Goal: Task Accomplishment & Management: Use online tool/utility

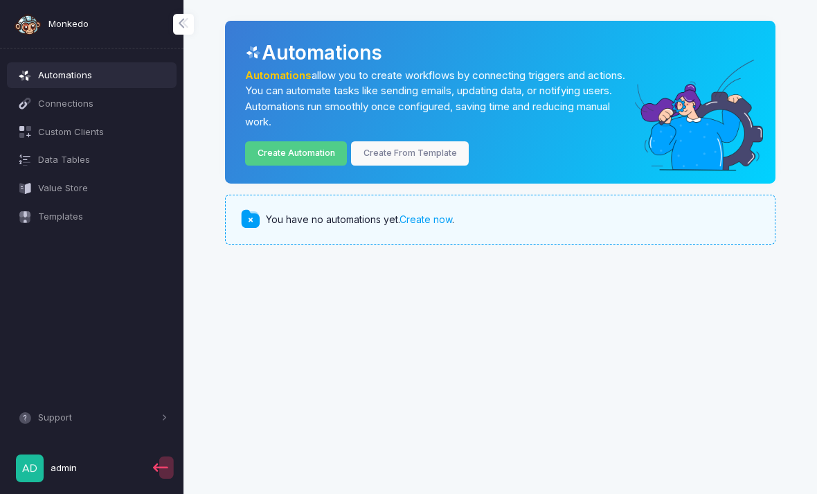
click at [330, 157] on link "Create Automation" at bounding box center [296, 153] width 102 height 24
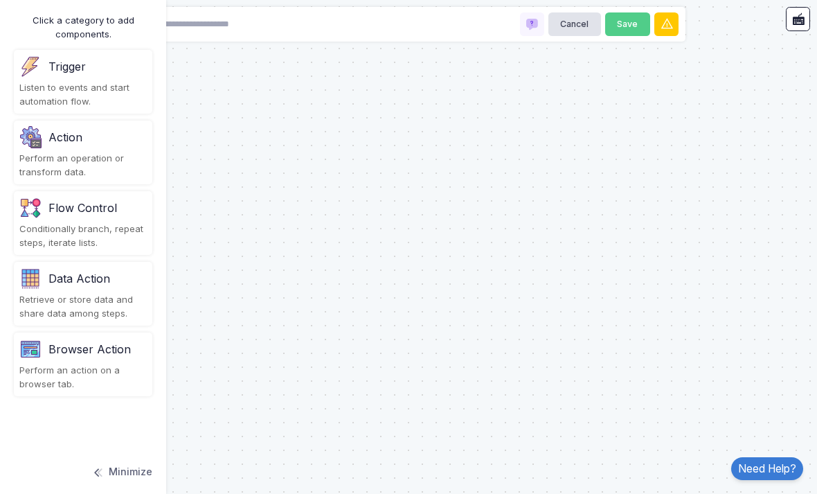
click at [121, 95] on div "Listen to events and start automation flow." at bounding box center [82, 94] width 127 height 27
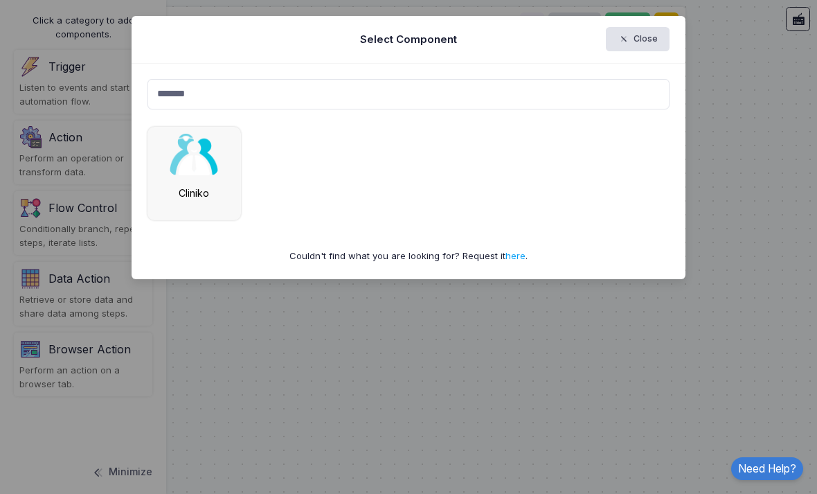
type input "*******"
click at [200, 150] on img at bounding box center [194, 155] width 48 height 42
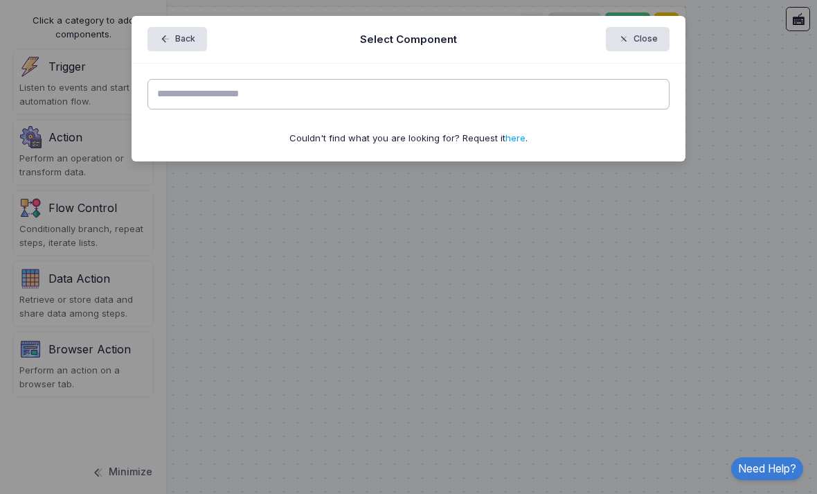
click at [330, 98] on input "text" at bounding box center [409, 94] width 523 height 30
type input "*"
click at [188, 44] on button "Back" at bounding box center [178, 39] width 60 height 24
click at [304, 91] on input "text" at bounding box center [409, 94] width 523 height 30
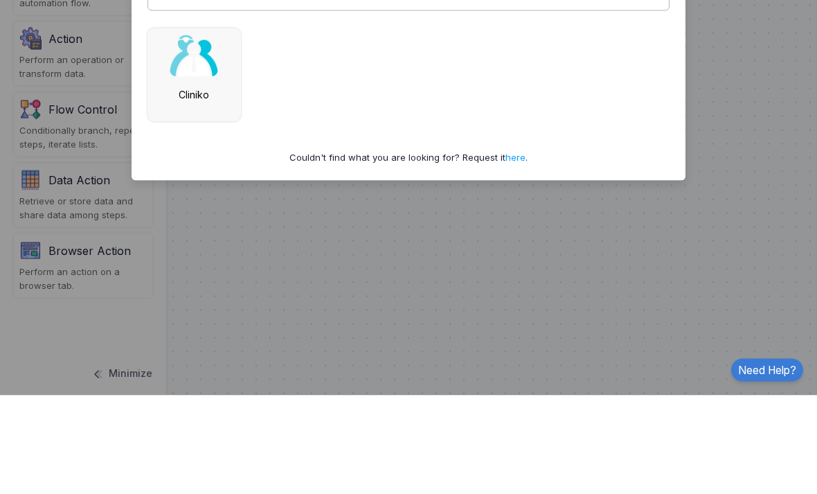
type input "*******"
click at [215, 127] on div "Cliniko" at bounding box center [195, 174] width 94 height 94
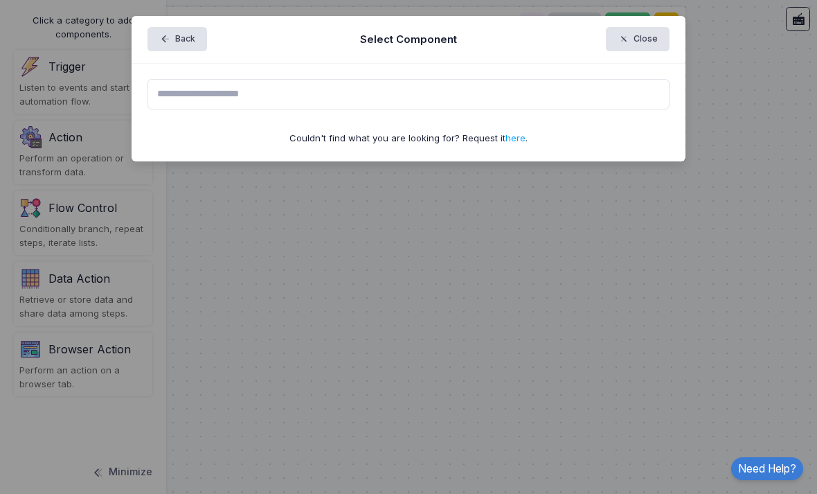
click at [656, 40] on button "Close" at bounding box center [638, 39] width 64 height 24
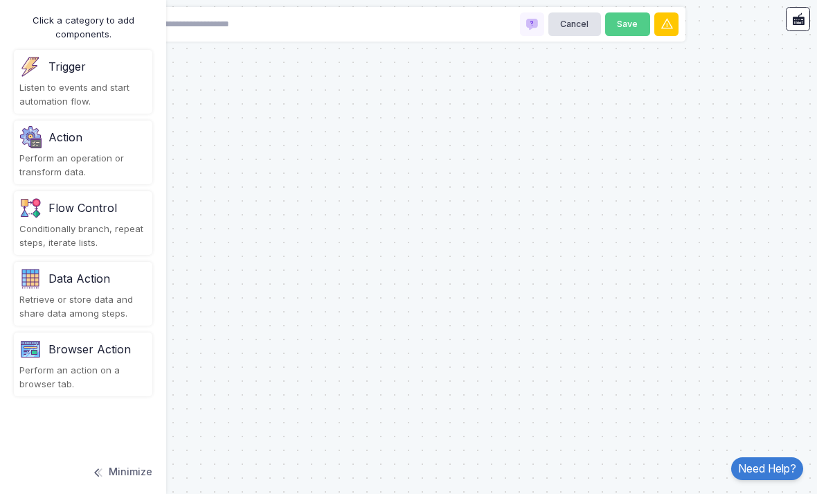
scroll to position [0, 0]
click at [122, 81] on div "Listen to events and start automation flow." at bounding box center [82, 94] width 127 height 27
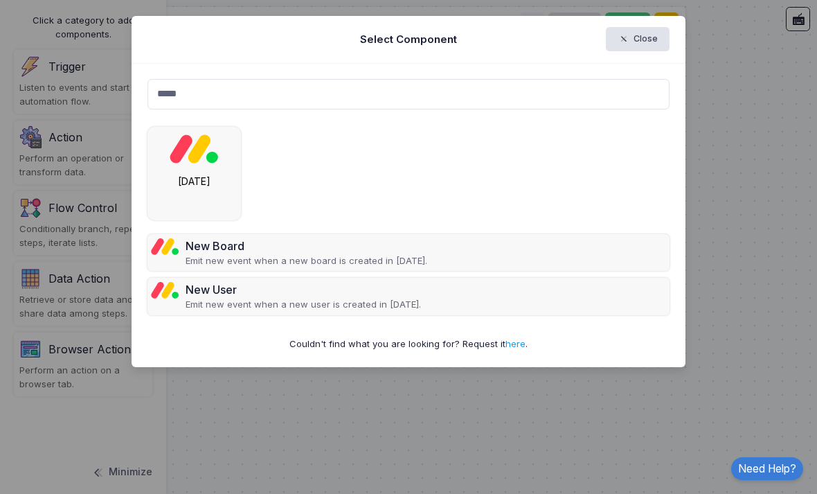
type input "*****"
click at [203, 161] on img at bounding box center [194, 149] width 48 height 30
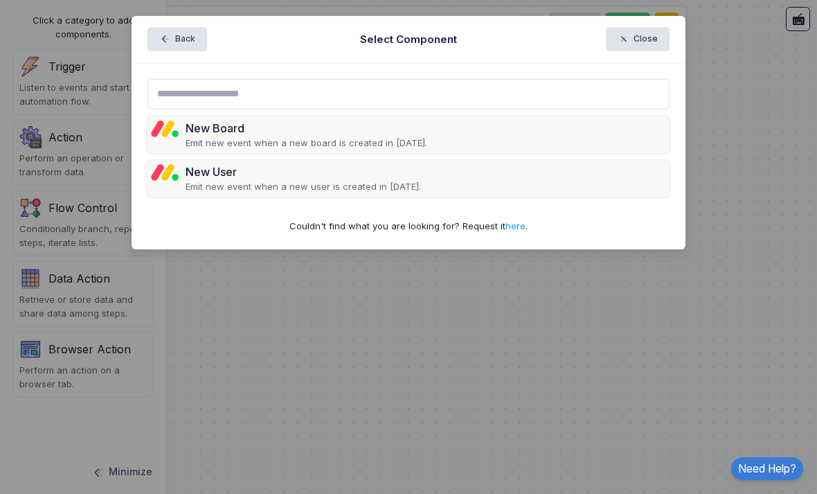
click at [389, 183] on p "Emit new event when a new user is created in Monday." at bounding box center [304, 187] width 236 height 14
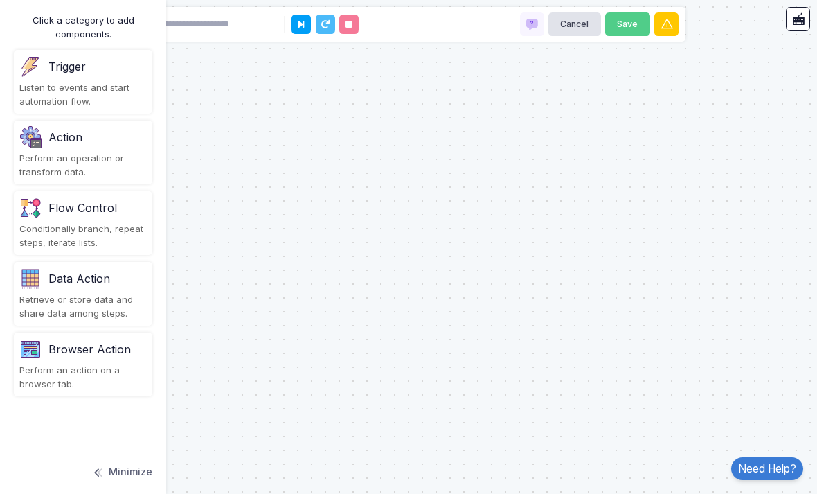
click at [104, 157] on div "Perform an operation or transform data." at bounding box center [82, 165] width 127 height 27
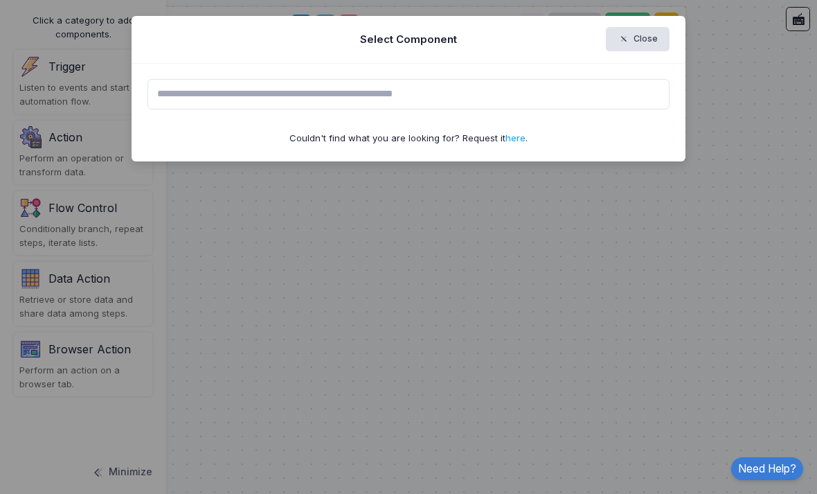
type input "*"
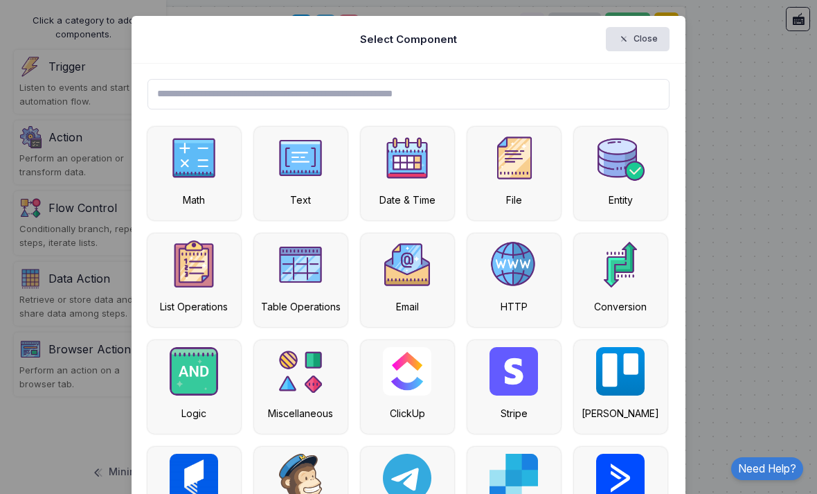
click at [642, 37] on button "Close" at bounding box center [638, 39] width 64 height 24
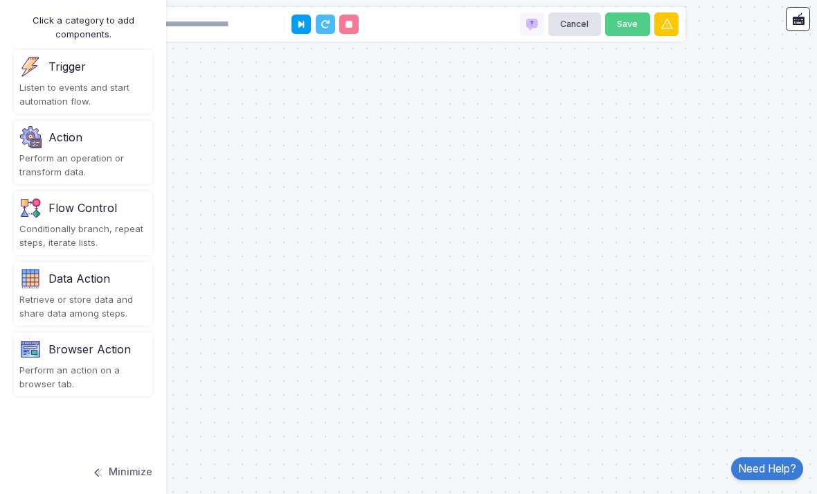
click at [116, 224] on div "Conditionally branch, repeat steps, iterate lists." at bounding box center [82, 235] width 127 height 27
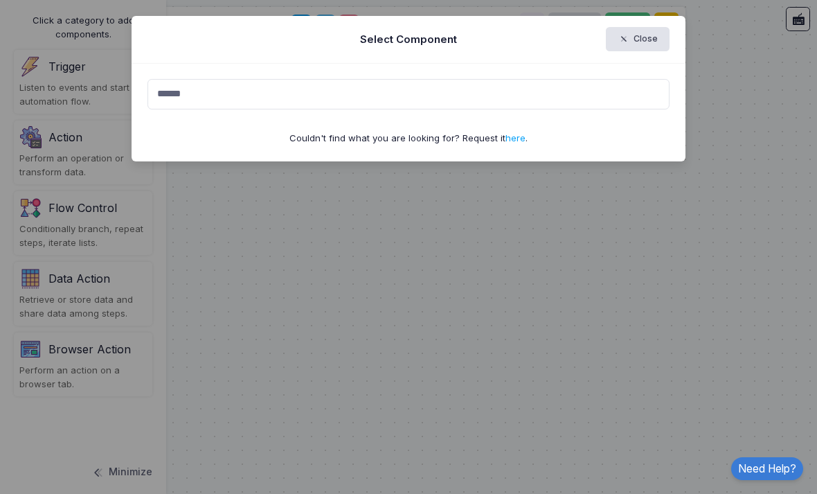
type input "******"
click at [648, 39] on button "Close" at bounding box center [638, 39] width 64 height 24
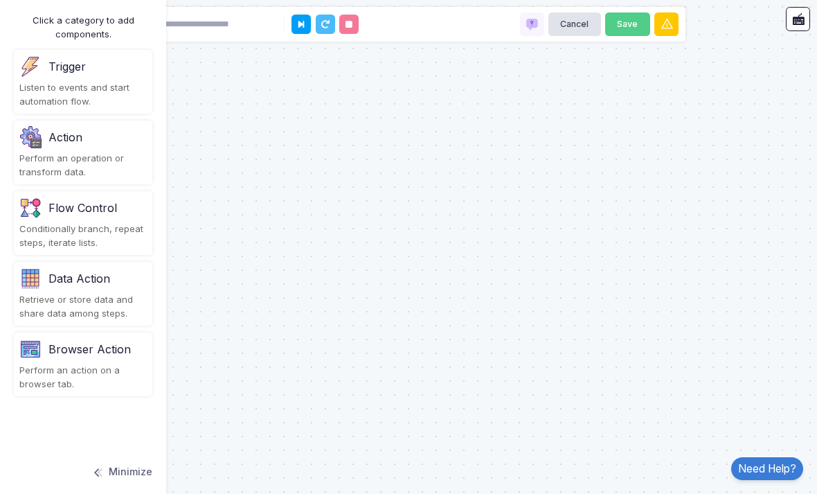
click at [116, 87] on div "Listen to events and start automation flow." at bounding box center [82, 94] width 127 height 27
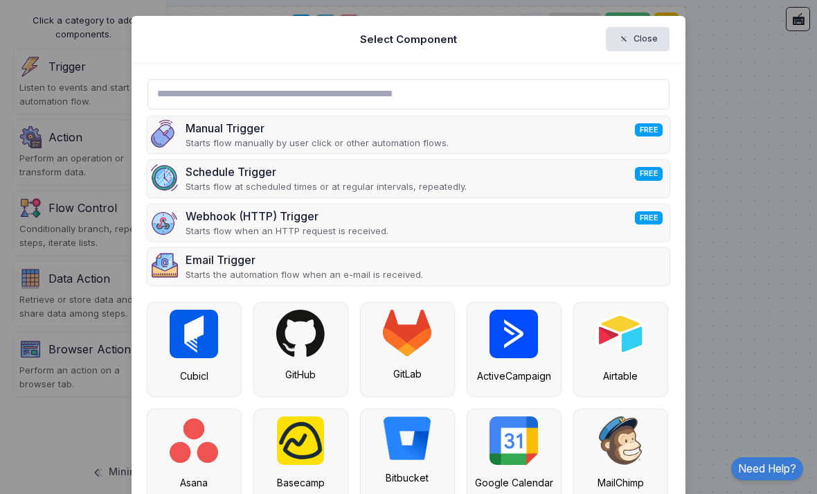
click at [643, 45] on button "Close" at bounding box center [638, 39] width 64 height 24
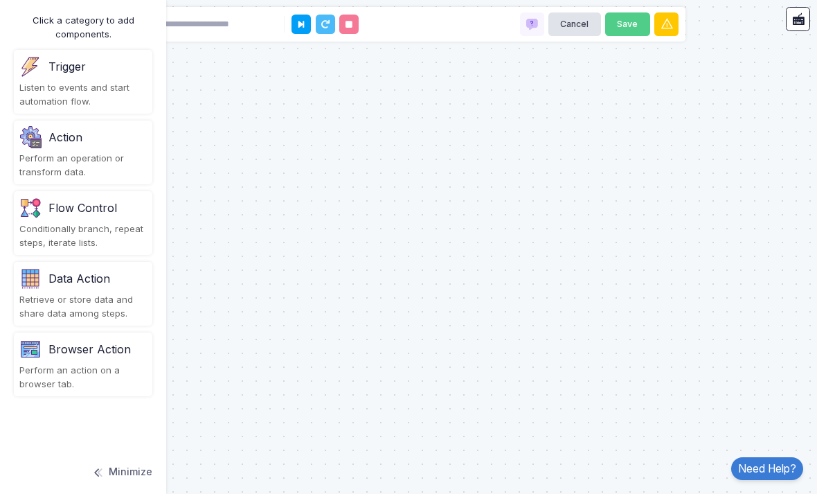
click at [103, 152] on div "Perform an operation or transform data." at bounding box center [82, 165] width 127 height 27
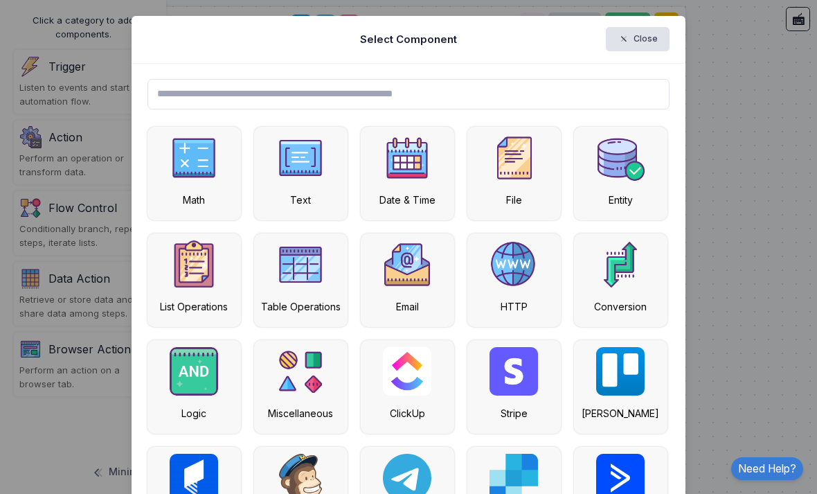
click at [644, 41] on button "Close" at bounding box center [638, 39] width 64 height 24
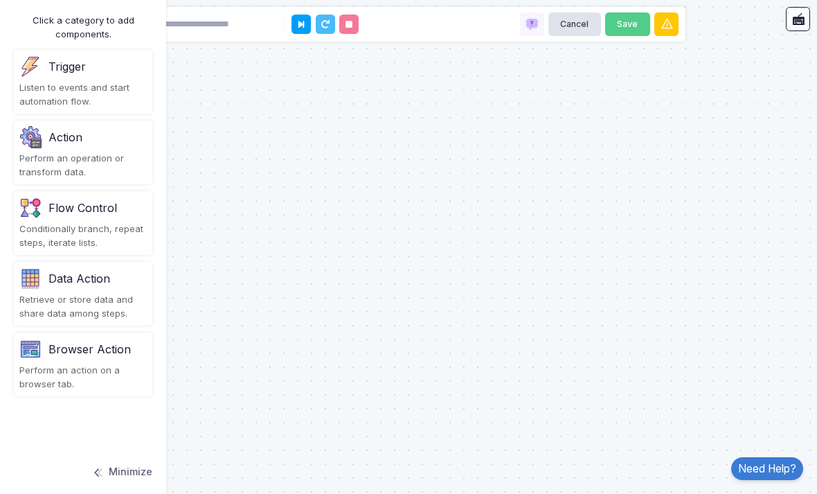
click at [104, 226] on div "Conditionally branch, repeat steps, iterate lists." at bounding box center [82, 235] width 127 height 27
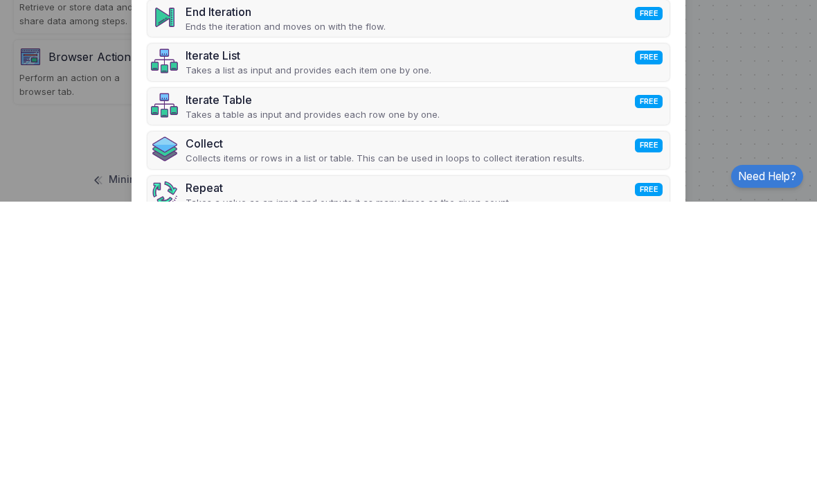
click at [751, 80] on ngb-modal-window "Select Component Close Condition FREE Lets flow continue, stop or change path d…" at bounding box center [408, 247] width 817 height 494
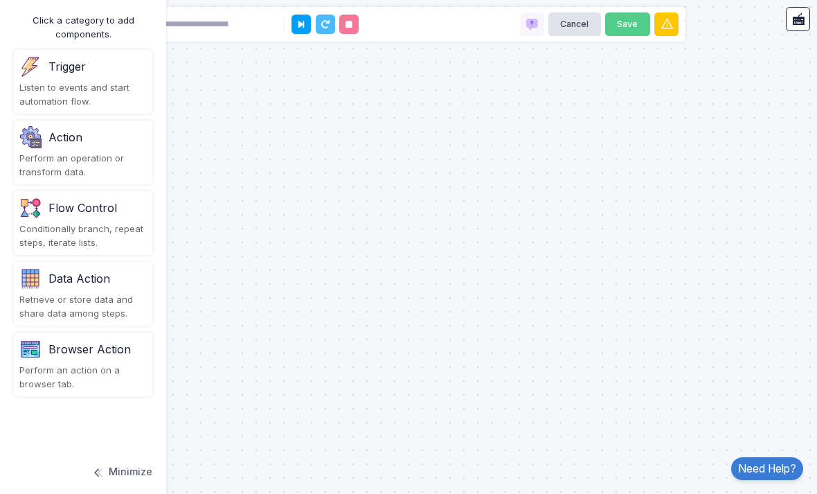
click at [114, 126] on div "Action" at bounding box center [82, 137] width 127 height 22
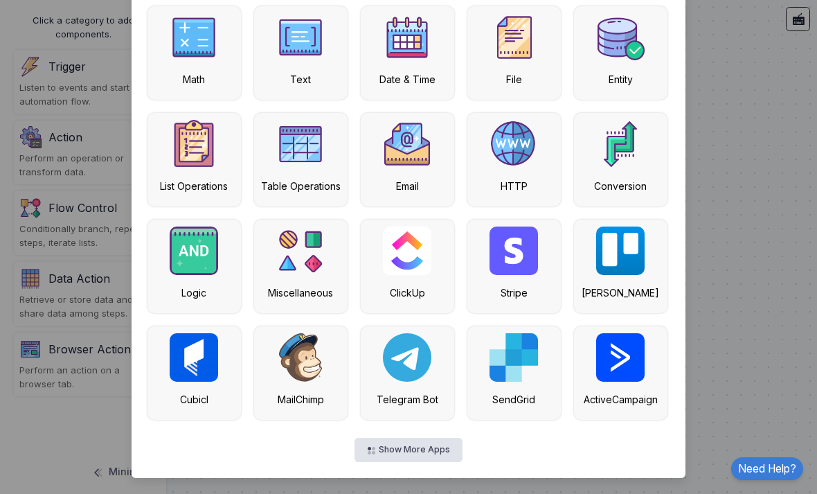
scroll to position [120, 0]
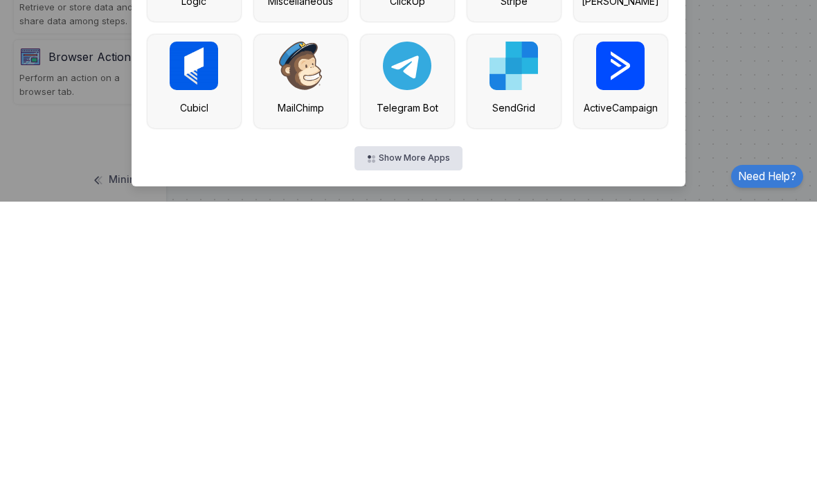
click at [423, 439] on button "Show More Apps" at bounding box center [408, 451] width 107 height 24
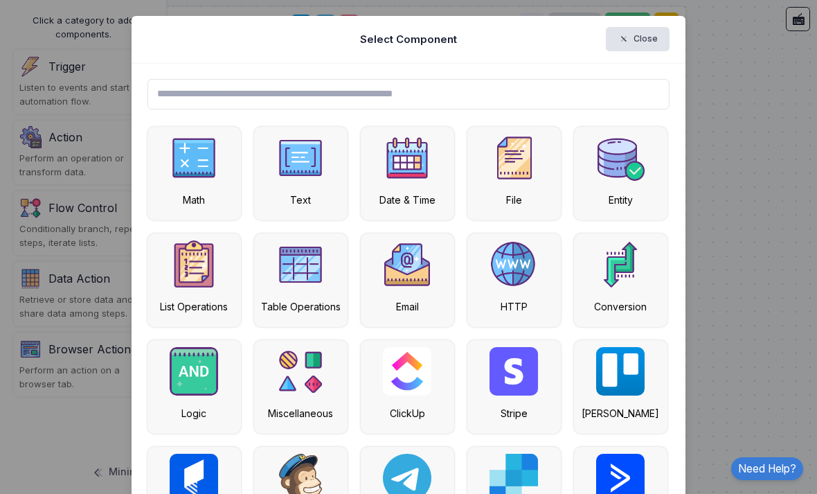
scroll to position [0, 0]
click at [635, 51] on button "Close" at bounding box center [638, 39] width 64 height 24
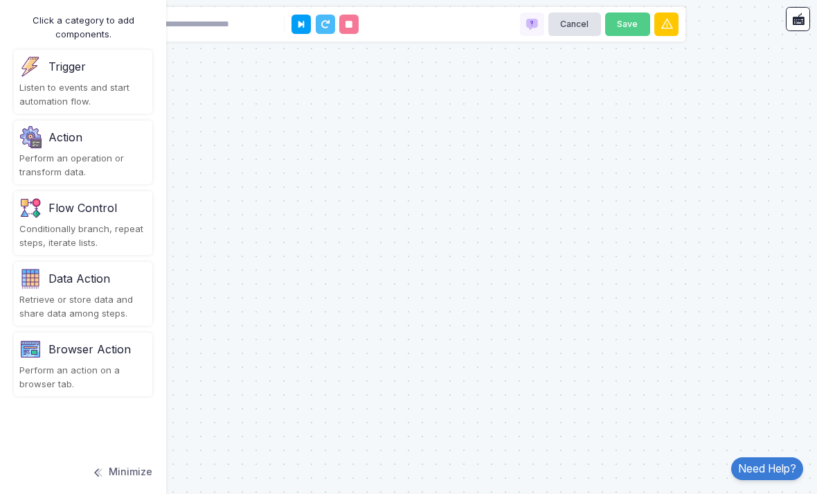
click at [116, 81] on div "Listen to events and start automation flow." at bounding box center [82, 94] width 127 height 27
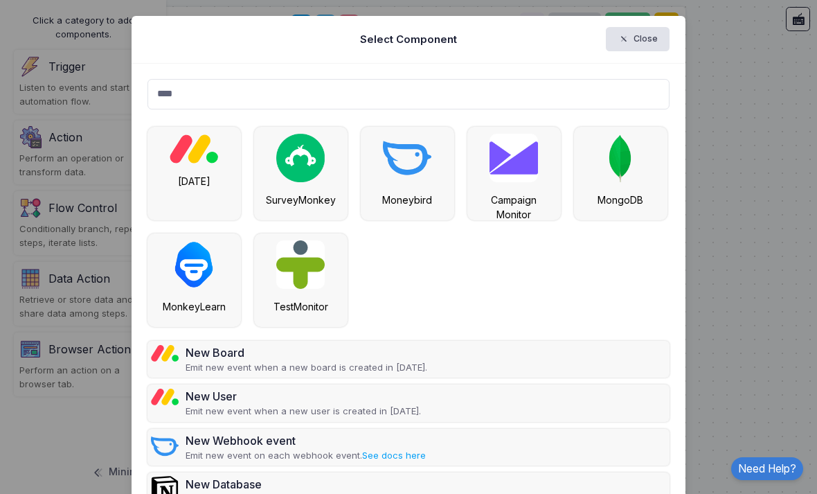
type input "****"
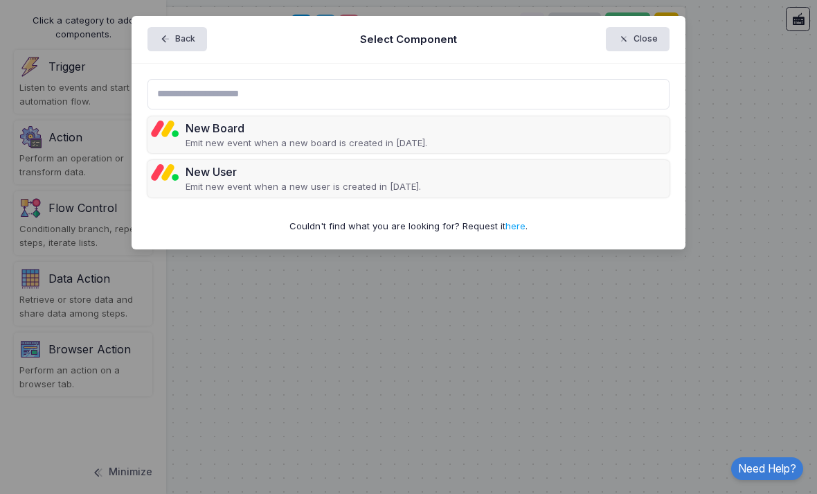
click at [316, 180] on p "Emit new event when a new user is created in Monday." at bounding box center [304, 187] width 236 height 14
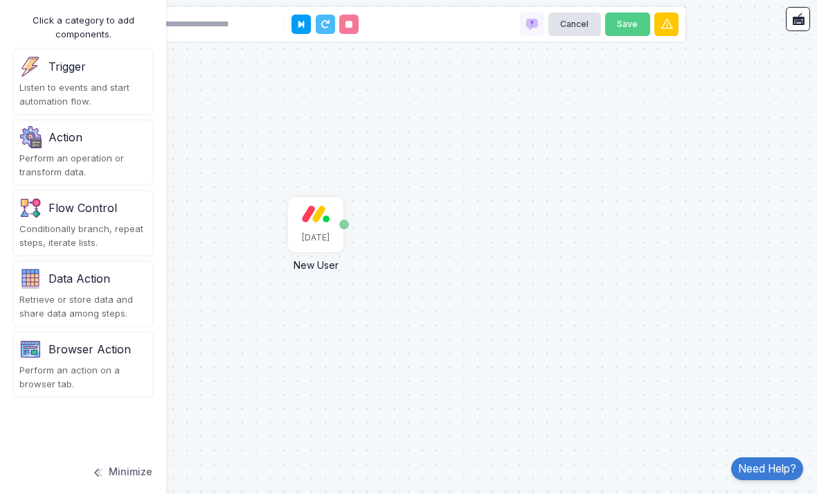
click at [315, 198] on div "Monday" at bounding box center [316, 224] width 53 height 53
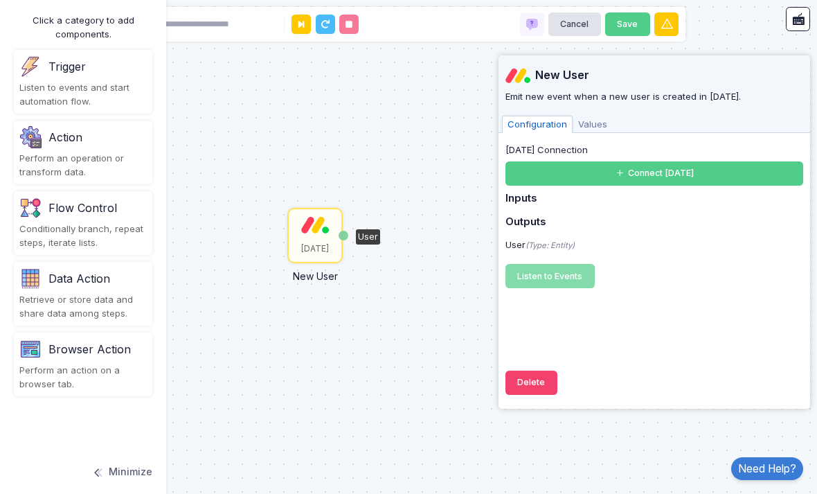
click at [558, 202] on h5 "Inputs" at bounding box center [655, 199] width 298 height 12
click at [678, 172] on button "Connect Monday" at bounding box center [655, 173] width 298 height 24
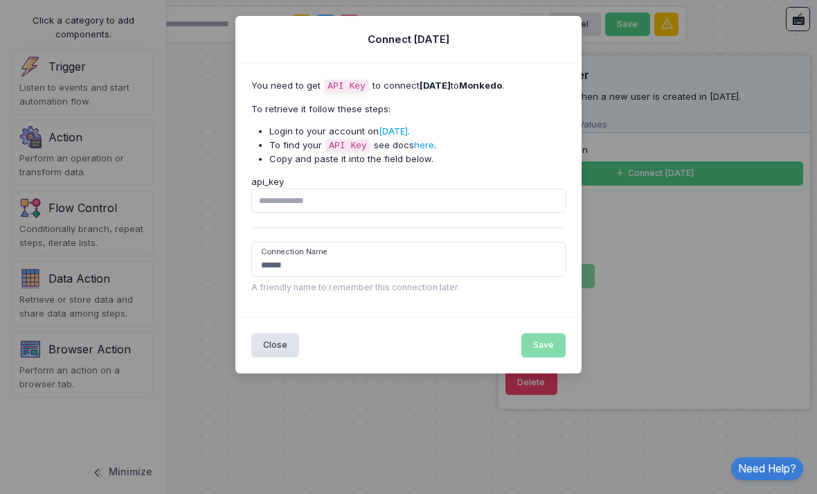
click at [429, 145] on link "here" at bounding box center [424, 144] width 20 height 11
click at [378, 202] on input "api_key" at bounding box center [408, 200] width 315 height 24
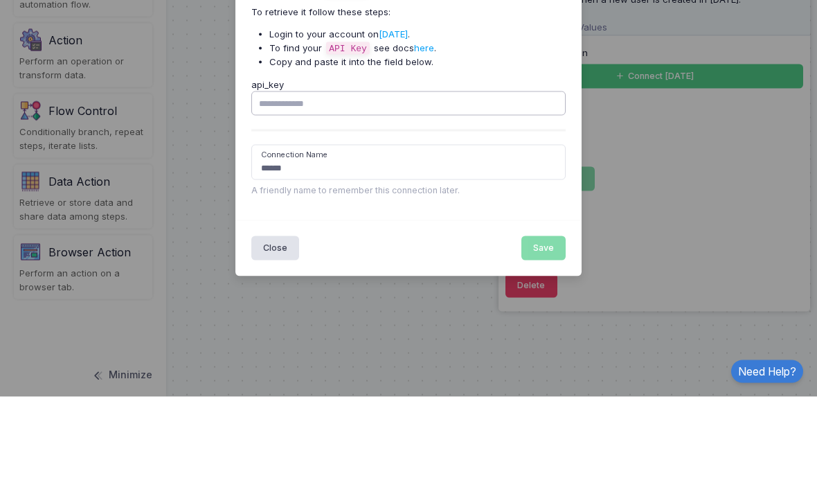
click at [366, 188] on input "api_key" at bounding box center [408, 200] width 315 height 24
paste input "**********"
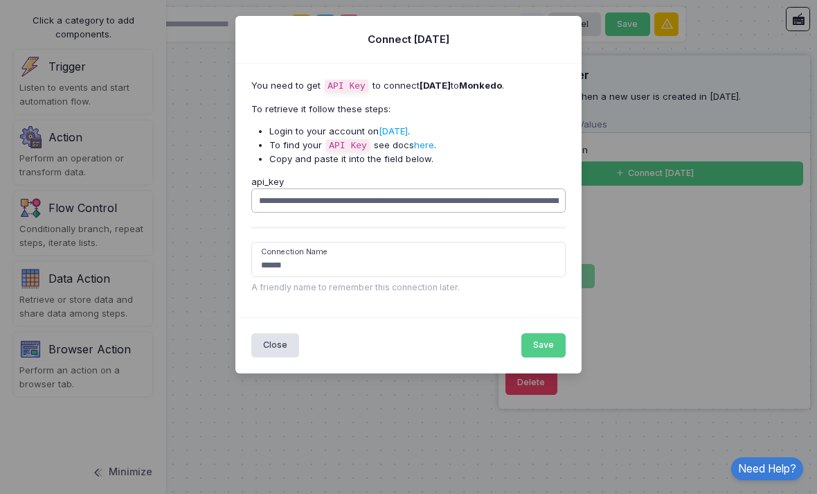
scroll to position [12, 0]
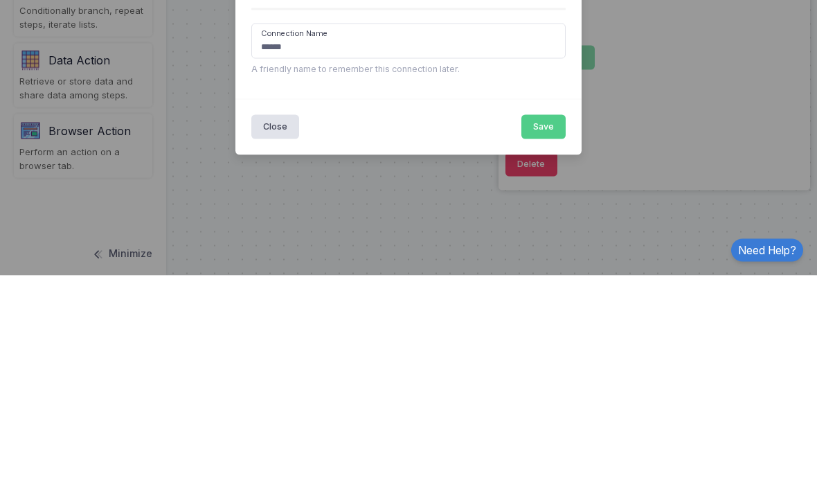
type input "**********"
click at [551, 333] on button "Save" at bounding box center [544, 345] width 45 height 24
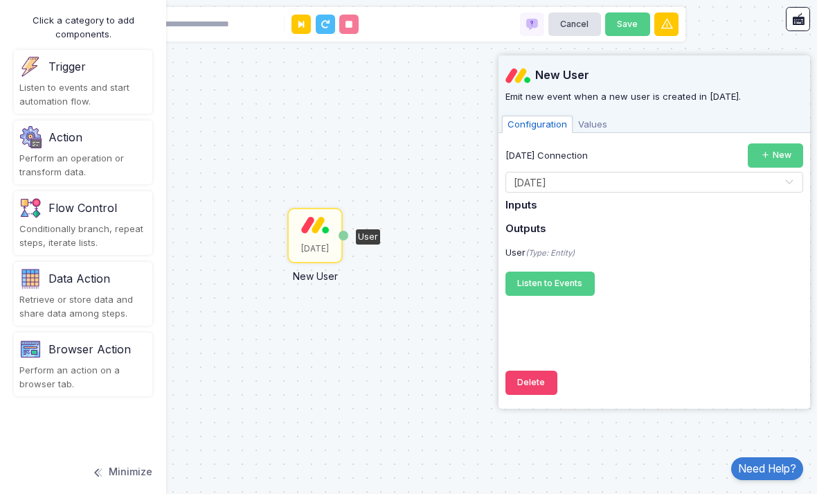
click at [571, 283] on span "Listen to Events" at bounding box center [550, 283] width 65 height 10
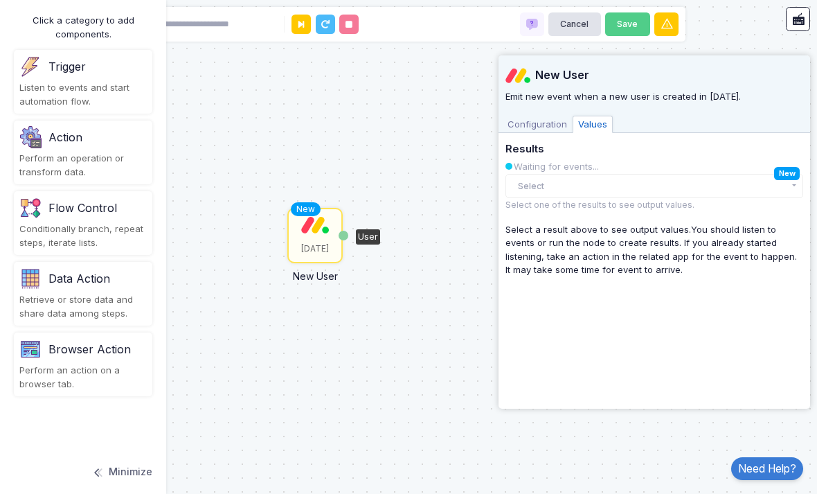
click at [587, 187] on button "Select" at bounding box center [655, 186] width 298 height 24
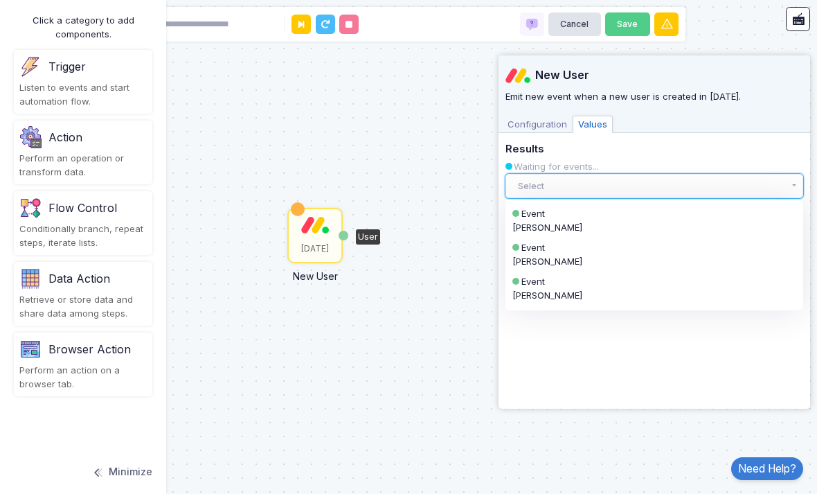
scroll to position [30, 0]
click at [529, 216] on div "Event" at bounding box center [643, 214] width 242 height 14
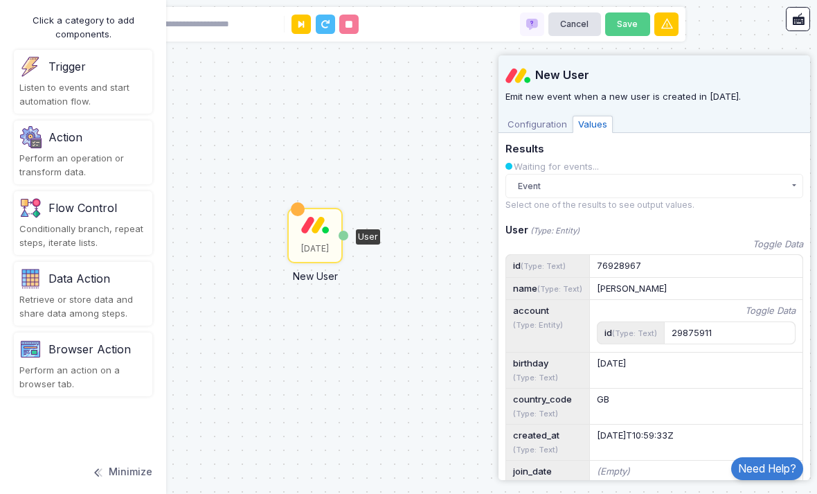
scroll to position [0, 0]
click at [332, 360] on div "Monday New User User Monday New User User" at bounding box center [408, 247] width 817 height 494
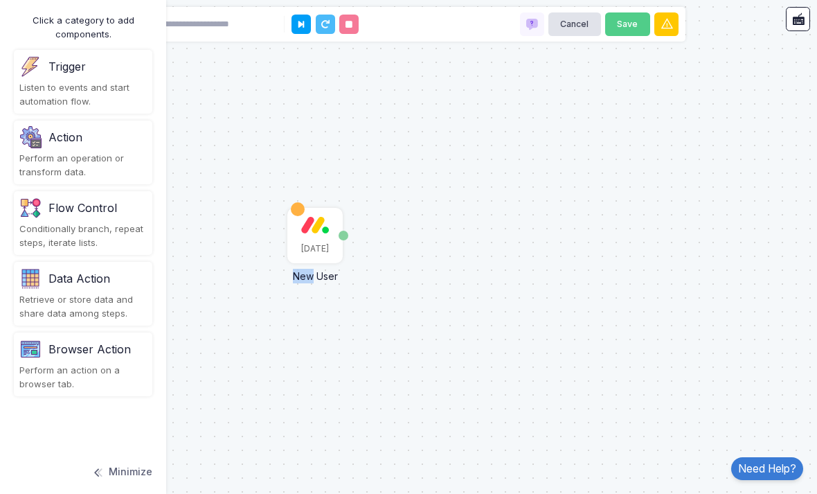
click at [368, 302] on div "Monday New User User Monday New User User" at bounding box center [408, 247] width 817 height 494
click at [292, 203] on div at bounding box center [298, 209] width 13 height 13
click at [272, 218] on div "Monday New User User Monday New User User" at bounding box center [408, 247] width 817 height 494
click at [292, 172] on div "Monday New User User Monday New User User" at bounding box center [408, 247] width 817 height 494
click at [298, 202] on div at bounding box center [297, 208] width 13 height 13
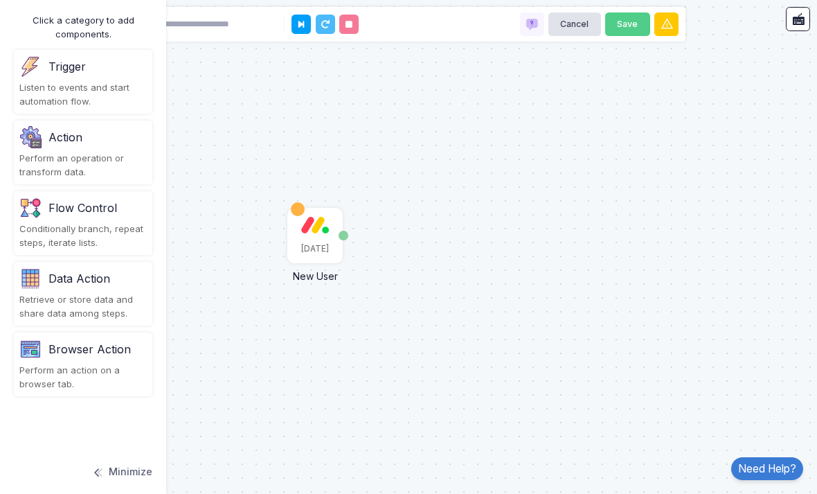
click at [292, 172] on div "Monday New User User Monday New User User" at bounding box center [408, 247] width 817 height 494
click at [297, 202] on div at bounding box center [297, 208] width 13 height 13
click at [298, 203] on div at bounding box center [298, 209] width 13 height 13
click at [265, 195] on div "Monday New User User Monday New User User" at bounding box center [408, 247] width 817 height 494
click at [251, 195] on div "Monday New User User Monday New User User" at bounding box center [408, 247] width 817 height 494
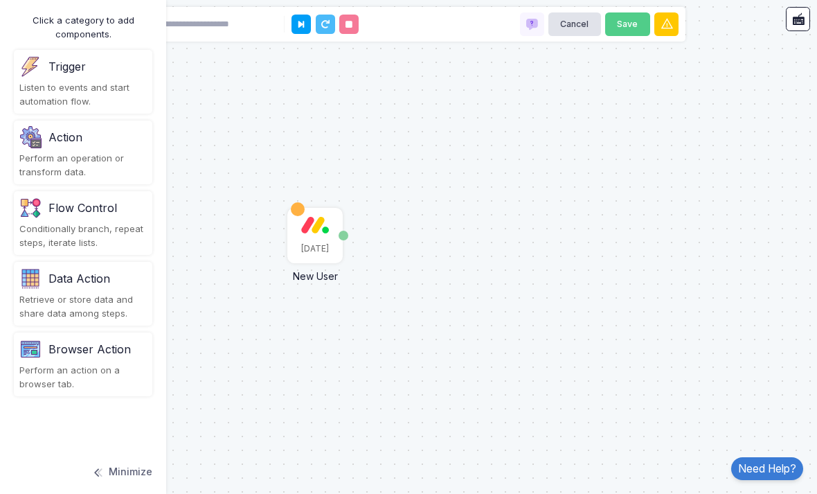
click at [291, 174] on div "Monday New User User Monday New User User" at bounding box center [408, 247] width 817 height 494
click at [301, 168] on div "Monday New User User Monday New User User" at bounding box center [408, 247] width 817 height 494
click at [297, 203] on div at bounding box center [298, 209] width 13 height 13
click at [345, 231] on div "User" at bounding box center [344, 236] width 10 height 10
click at [344, 231] on div "User" at bounding box center [344, 236] width 10 height 10
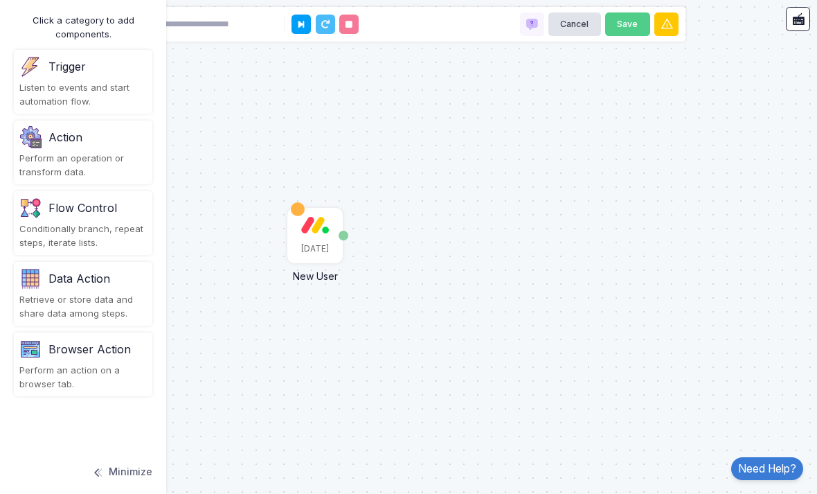
click at [0, 0] on div "User" at bounding box center [0, 0] width 0 height 0
click at [115, 154] on div "Perform an operation or transform data." at bounding box center [82, 165] width 127 height 27
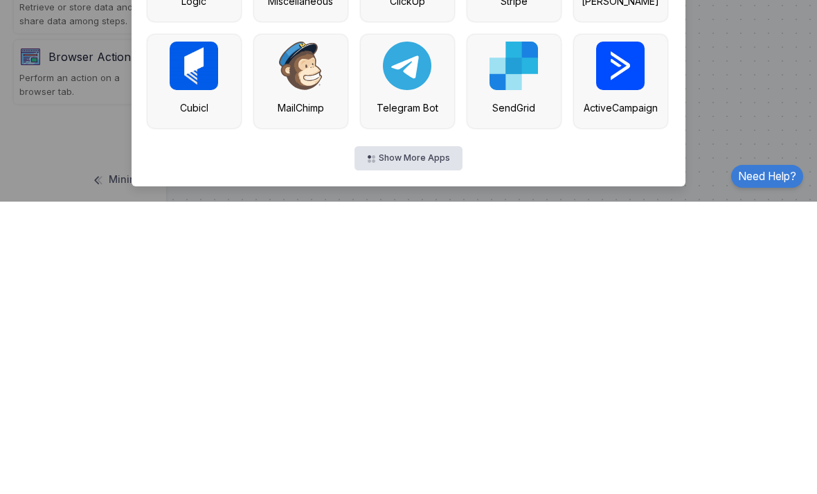
scroll to position [44, 0]
click at [425, 439] on button "Show More Apps" at bounding box center [408, 451] width 107 height 24
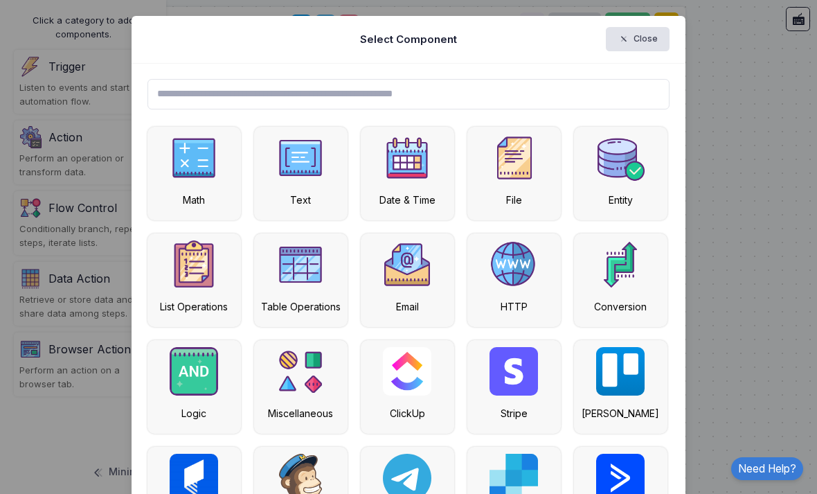
scroll to position [0, 0]
click at [427, 100] on input "text" at bounding box center [409, 94] width 523 height 30
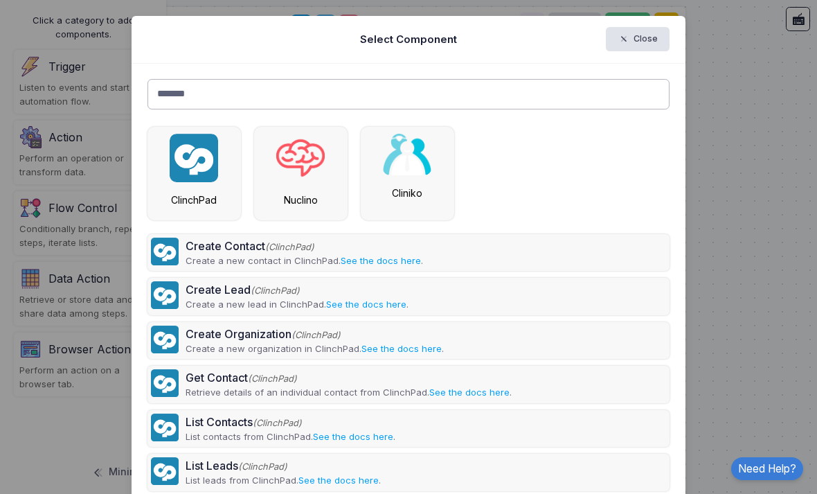
type input "*******"
click at [418, 159] on img at bounding box center [407, 155] width 48 height 42
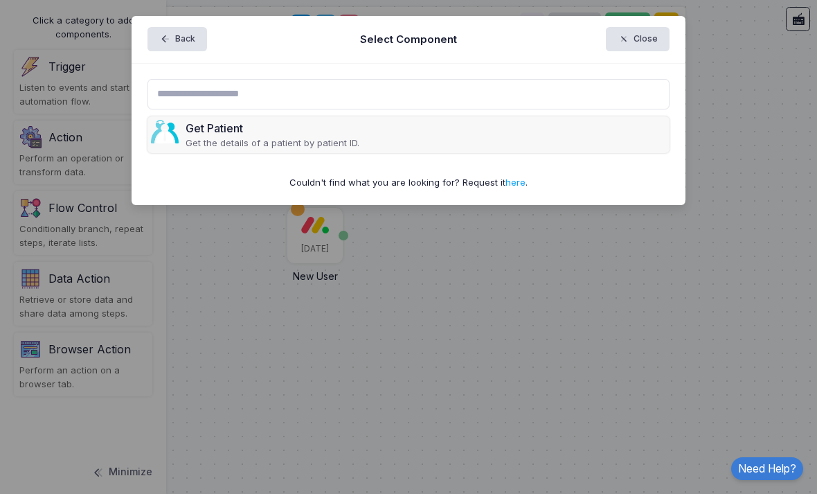
click at [272, 136] on p "Get the details of a patient by patient ID." at bounding box center [273, 143] width 174 height 14
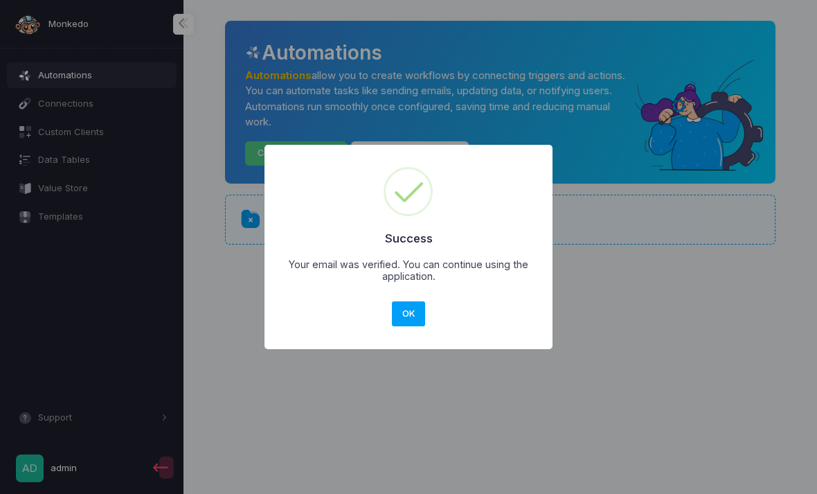
click at [412, 316] on button "OK" at bounding box center [408, 313] width 33 height 25
